Goal: Task Accomplishment & Management: Use online tool/utility

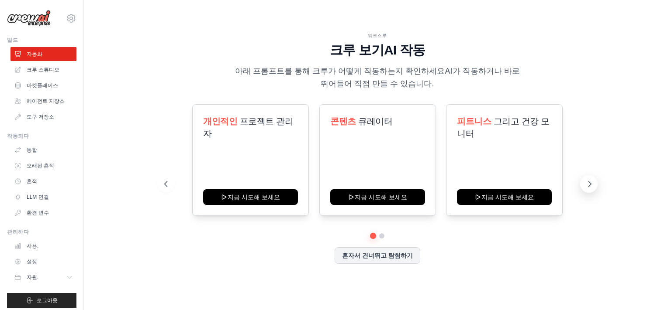
click at [595, 183] on button at bounding box center [588, 183] width 17 height 17
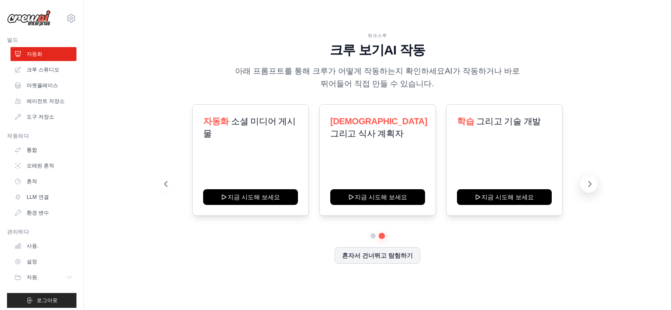
click at [595, 183] on button at bounding box center [588, 183] width 17 height 17
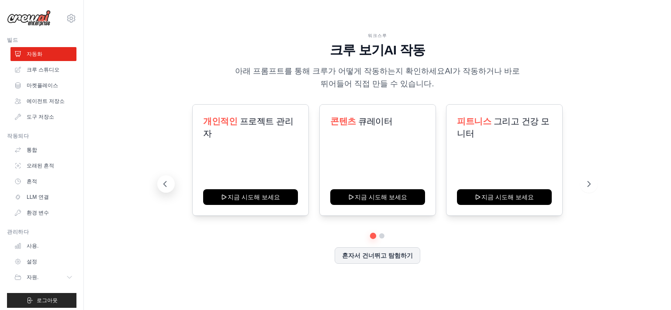
click at [165, 184] on icon at bounding box center [165, 184] width 9 height 9
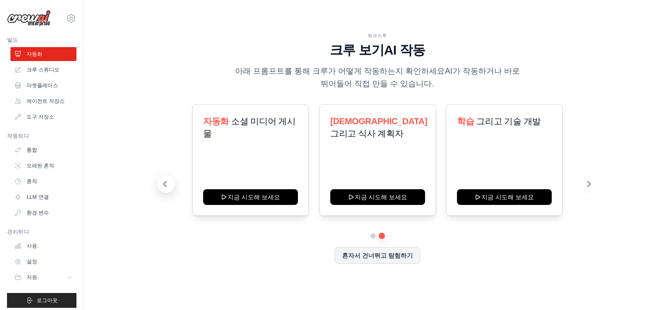
click at [164, 184] on icon at bounding box center [165, 184] width 9 height 9
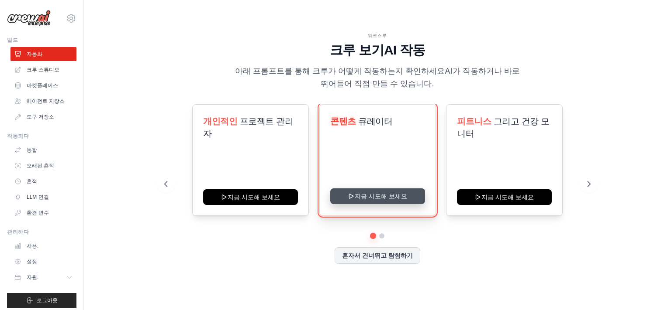
click at [374, 196] on button "지금 시도해 보세요" at bounding box center [377, 197] width 95 height 16
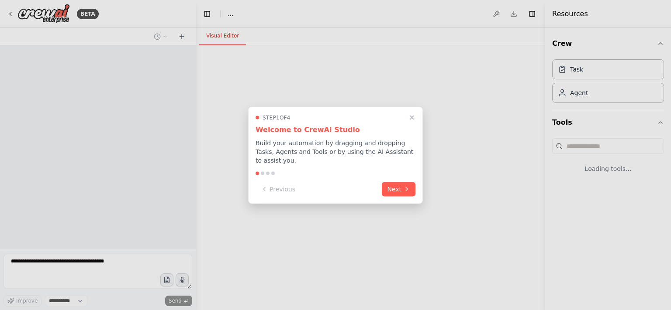
select select "****"
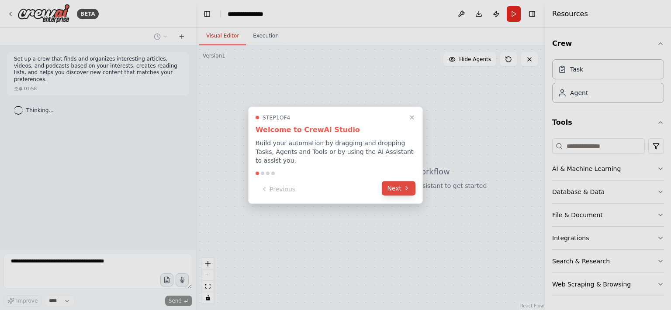
click at [396, 188] on button "Next" at bounding box center [399, 188] width 34 height 14
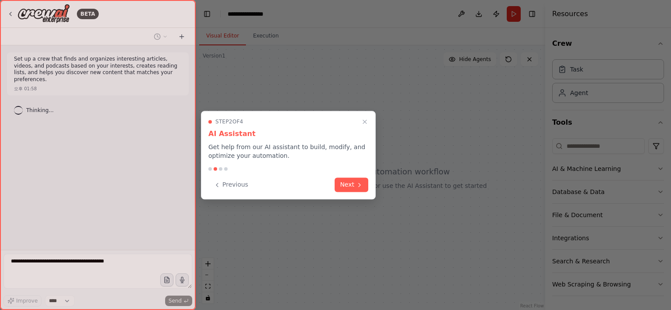
click at [363, 186] on button "Next" at bounding box center [351, 185] width 34 height 14
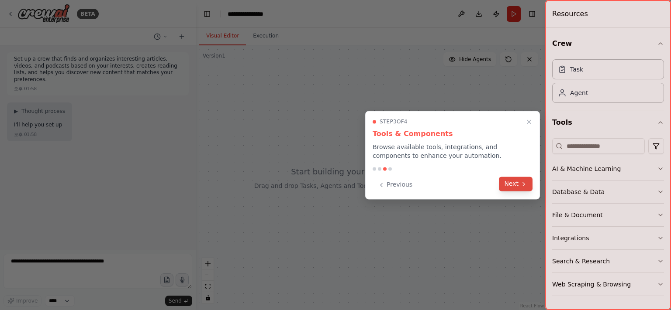
click at [510, 183] on button "Next" at bounding box center [516, 184] width 34 height 14
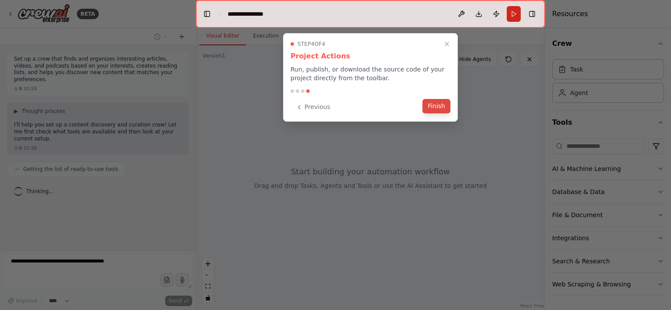
click at [440, 106] on button "Finish" at bounding box center [436, 106] width 28 height 14
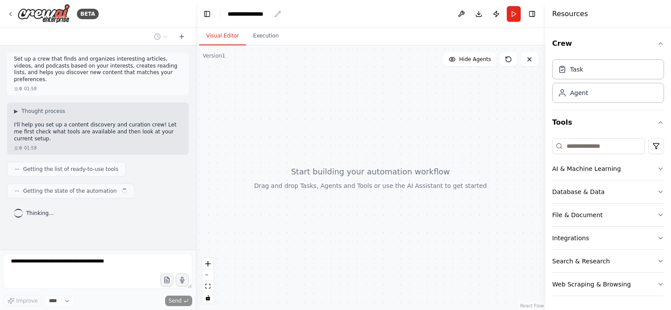
click at [268, 16] on div "**********" at bounding box center [248, 14] width 43 height 9
click at [279, 13] on div "**********" at bounding box center [259, 14] width 65 height 9
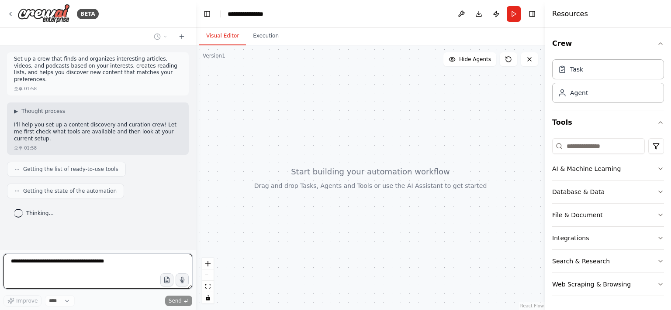
drag, startPoint x: 255, startPoint y: 14, endPoint x: 222, endPoint y: 15, distance: 32.7
click at [222, 15] on header "**********" at bounding box center [370, 14] width 349 height 28
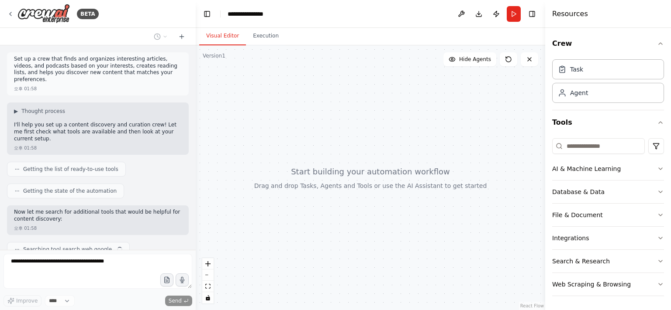
scroll to position [28, 0]
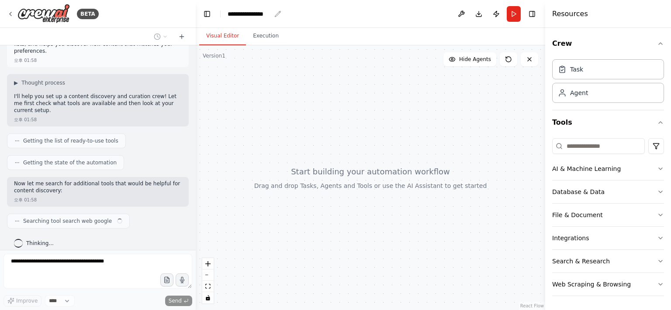
click at [265, 12] on div "**********" at bounding box center [248, 14] width 43 height 9
click at [265, 12] on div "**********" at bounding box center [259, 14] width 65 height 9
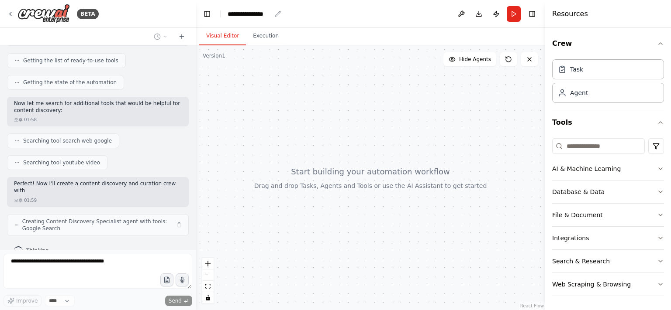
scroll to position [115, 0]
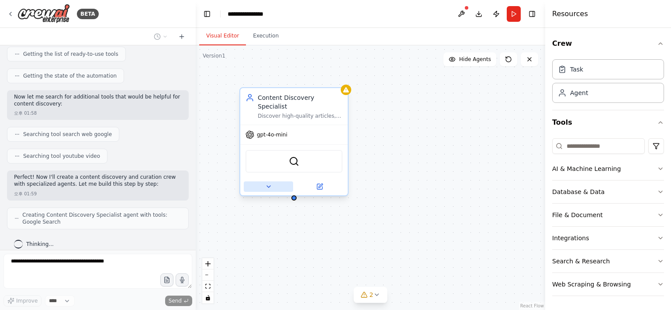
click at [268, 183] on icon at bounding box center [268, 186] width 7 height 7
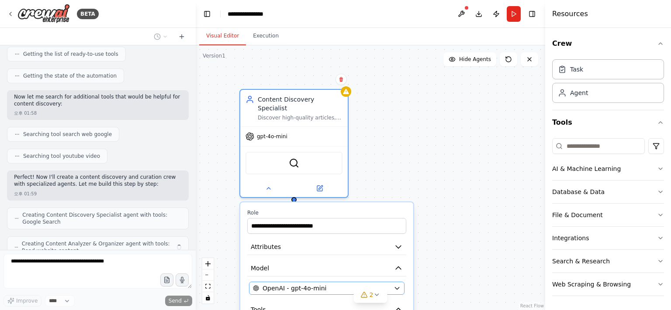
scroll to position [144, 0]
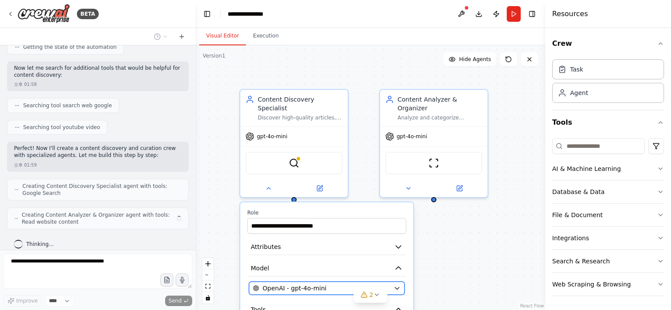
click at [304, 284] on span "OpenAI - gpt-4o-mini" at bounding box center [294, 288] width 64 height 9
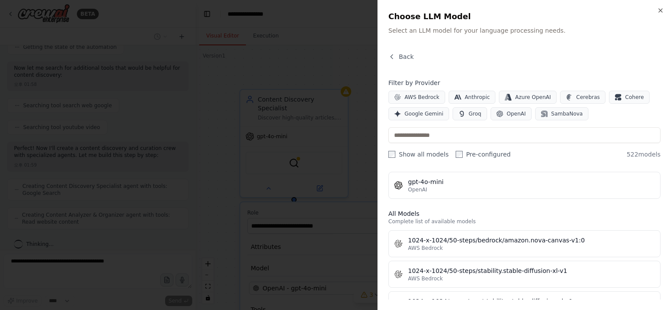
scroll to position [262, 0]
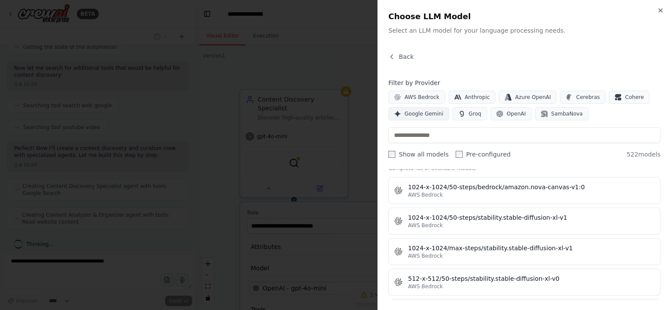
click at [431, 113] on span "Google Gemini" at bounding box center [423, 113] width 39 height 7
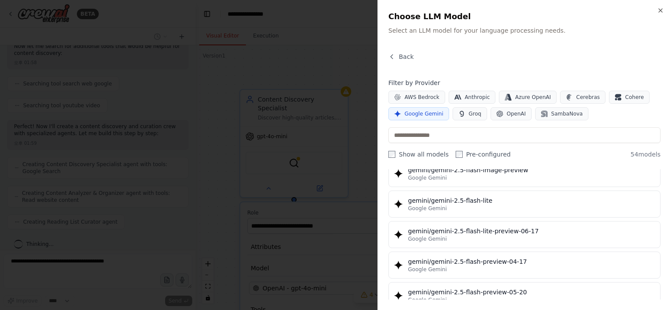
scroll to position [917, 0]
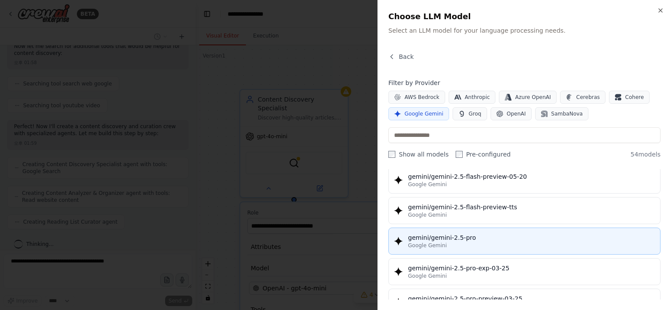
click at [513, 234] on div "gemini/gemini-2.5-pro" at bounding box center [531, 238] width 247 height 9
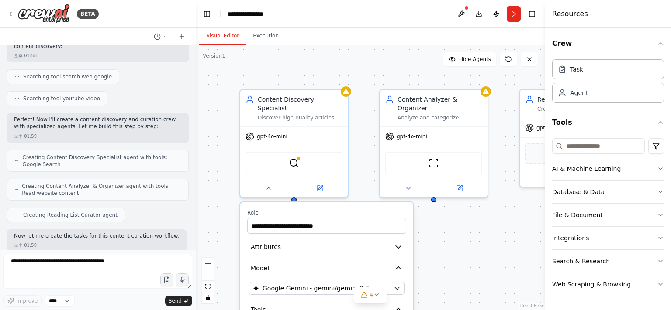
scroll to position [217, 0]
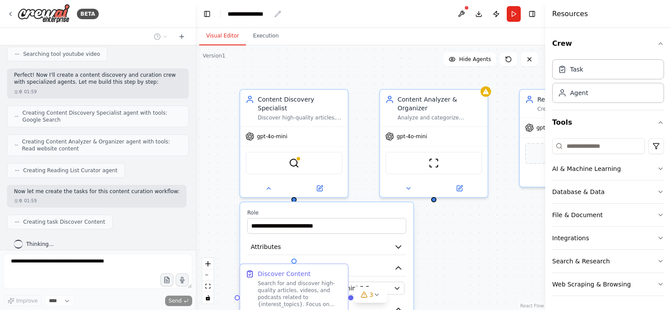
click at [275, 14] on icon "breadcrumb" at bounding box center [277, 13] width 7 height 7
click at [259, 16] on div "**********" at bounding box center [248, 14] width 43 height 9
click at [259, 16] on div "**********" at bounding box center [259, 14] width 65 height 9
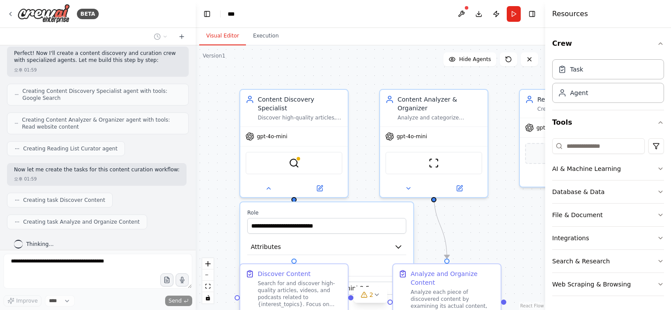
click at [433, 32] on div "Visual Editor Execution" at bounding box center [370, 36] width 349 height 17
click at [457, 12] on button at bounding box center [461, 14] width 14 height 16
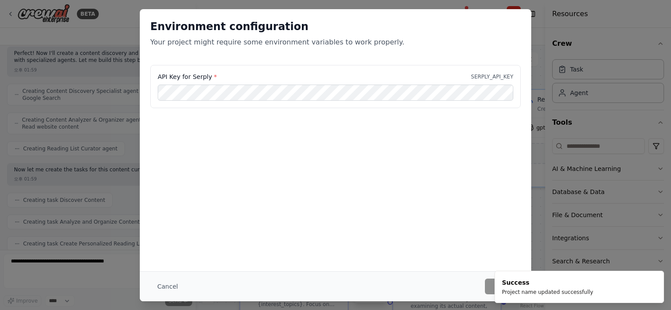
scroll to position [261, 0]
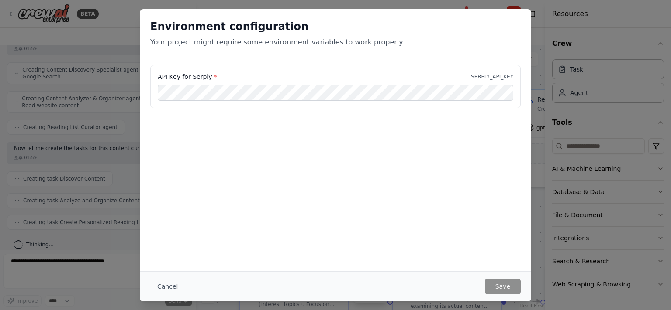
click at [570, 19] on div "Environment configuration Your project might require some environment variables…" at bounding box center [335, 155] width 671 height 310
click at [168, 286] on button "Cancel" at bounding box center [167, 287] width 34 height 16
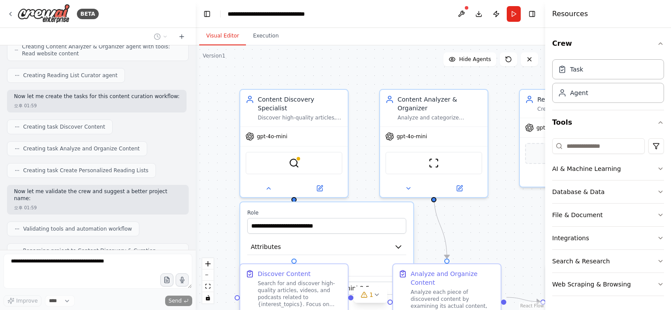
scroll to position [334, 0]
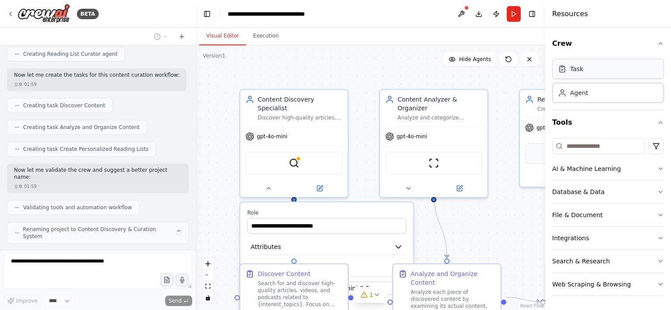
click at [580, 79] on div "Task Agent" at bounding box center [608, 79] width 112 height 47
click at [580, 71] on div "Task" at bounding box center [576, 69] width 13 height 9
click at [659, 169] on icon "button" at bounding box center [659, 169] width 3 height 2
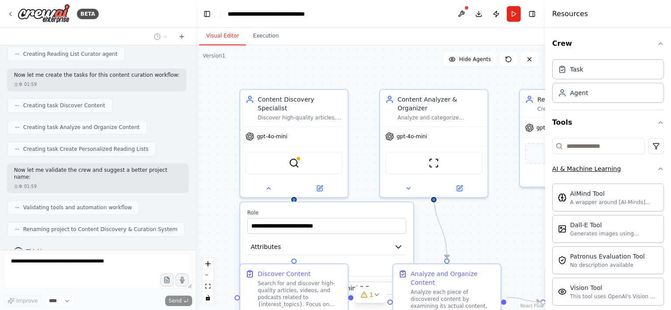
click at [659, 169] on div "Crew Task Agent Tools AI & Machine Learning AIMind Tool A wrapper around [AI-Mi…" at bounding box center [608, 169] width 126 height 282
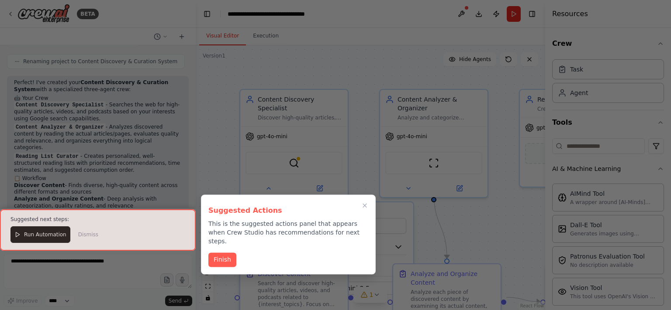
click at [312, 65] on div at bounding box center [335, 155] width 671 height 310
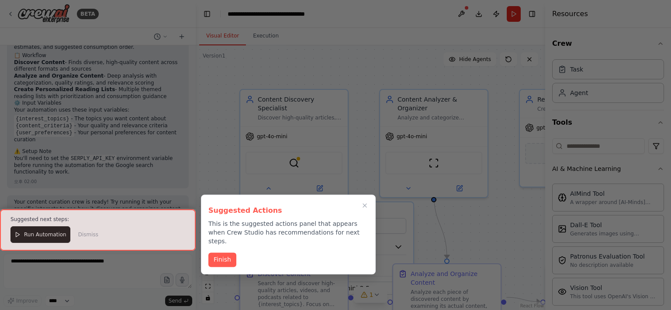
scroll to position [632, 0]
